Goal: Ask a question

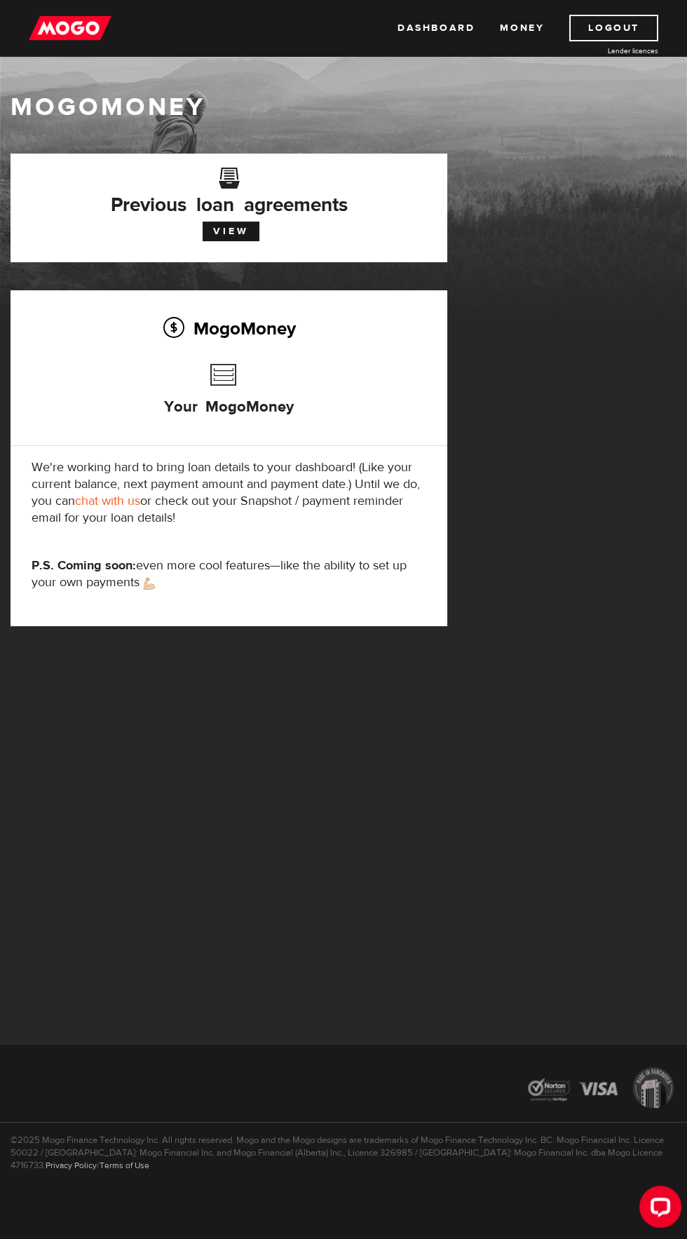
click at [660, 1207] on div "Open LiveChat chat widget" at bounding box center [660, 1206] width 22 height 22
